Goal: Find specific page/section: Find specific page/section

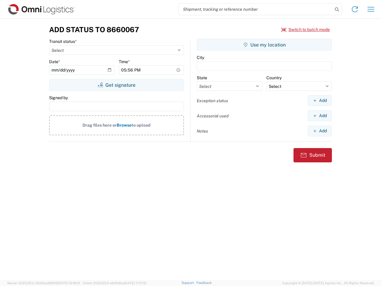
click at [256, 9] on input "search" at bounding box center [256, 9] width 154 height 11
click at [337, 10] on icon at bounding box center [337, 9] width 8 height 8
click at [355, 9] on icon at bounding box center [355, 9] width 10 height 10
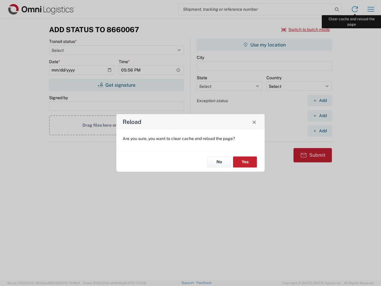
click at [371, 9] on div "Reload Are you sure, you want to clear cache and reload the page? No Yes" at bounding box center [190, 143] width 381 height 286
click at [306, 29] on div "Reload Are you sure, you want to clear cache and reload the page? No Yes" at bounding box center [190, 143] width 381 height 286
click at [116, 85] on div "Reload Are you sure, you want to clear cache and reload the page? No Yes" at bounding box center [190, 143] width 381 height 286
click at [264, 45] on div "Reload Are you sure, you want to clear cache and reload the page? No Yes" at bounding box center [190, 143] width 381 height 286
click at [320, 100] on div "Reload Are you sure, you want to clear cache and reload the page? No Yes" at bounding box center [190, 143] width 381 height 286
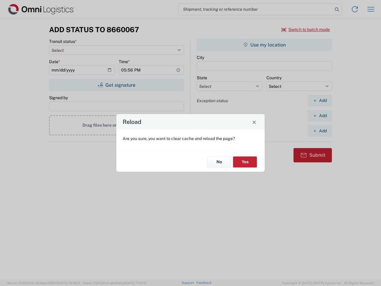
click at [320, 115] on div "Reload Are you sure, you want to clear cache and reload the page? No Yes" at bounding box center [190, 143] width 381 height 286
click at [320, 131] on div "Reload Are you sure, you want to clear cache and reload the page? No Yes" at bounding box center [190, 143] width 381 height 286
